Goal: Find specific page/section: Find specific page/section

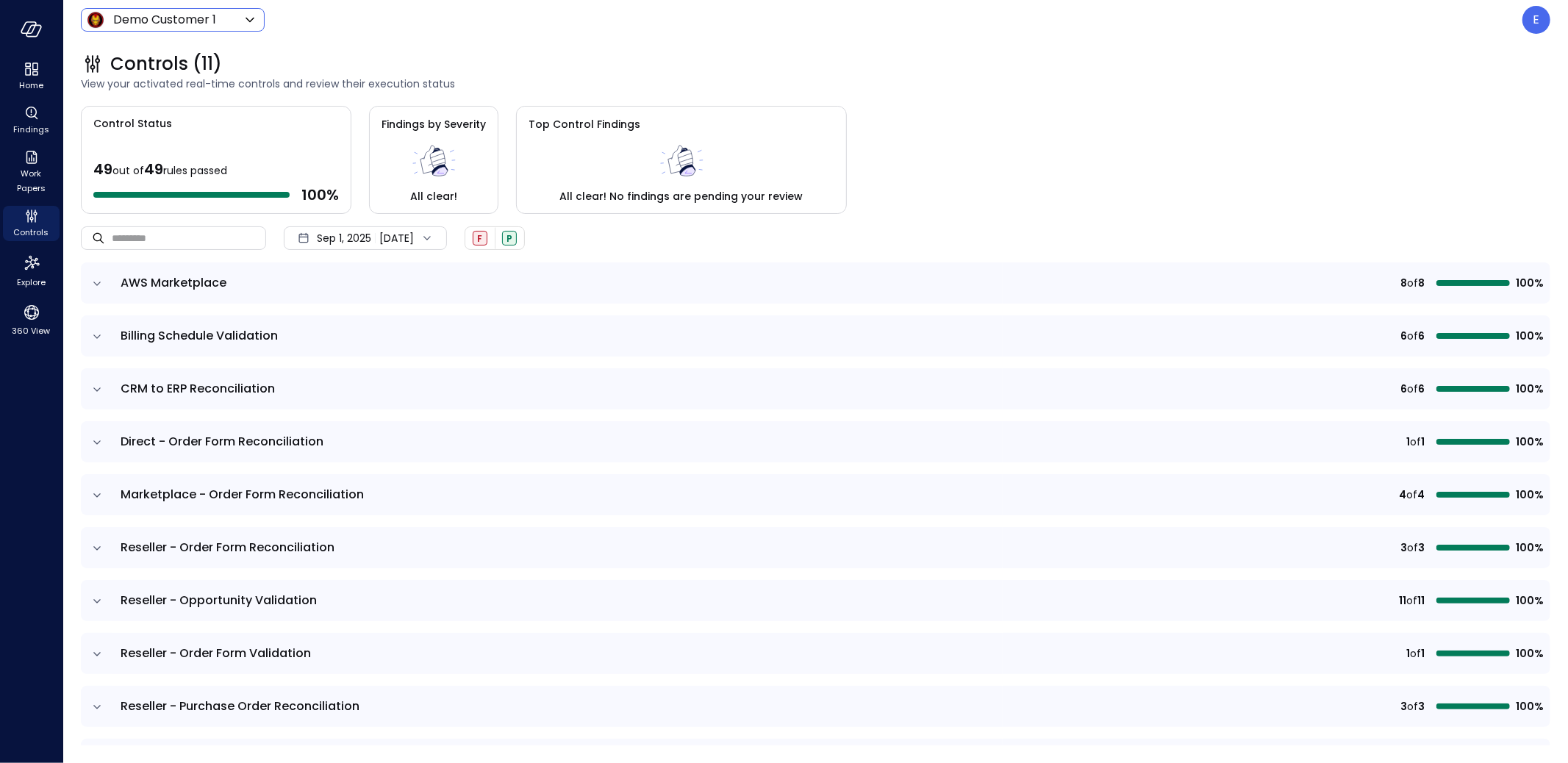
click at [177, 25] on body "Home Findings Work Papers Controls Explore 360 View Demo Customer 1 ***** ​ E C…" at bounding box center [784, 381] width 1568 height 763
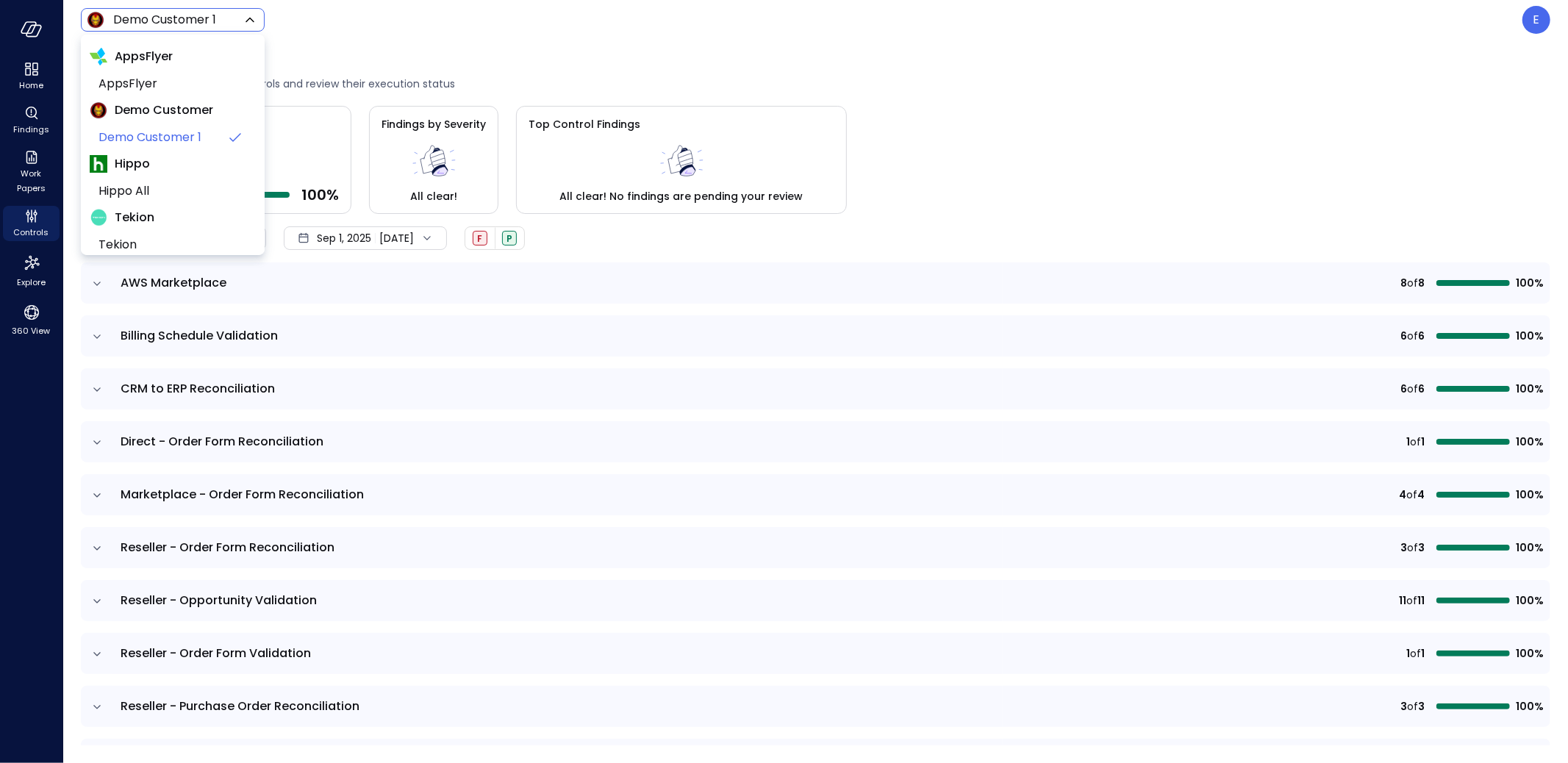
click at [175, 17] on body "Home Findings Work Papers Controls Explore 360 View Demo Customer 1 ***** ​ E C…" at bounding box center [784, 381] width 1568 height 763
click at [153, 87] on span "AppsFlyer" at bounding box center [171, 84] width 146 height 18
type input "*******"
